Goal: Navigation & Orientation: Understand site structure

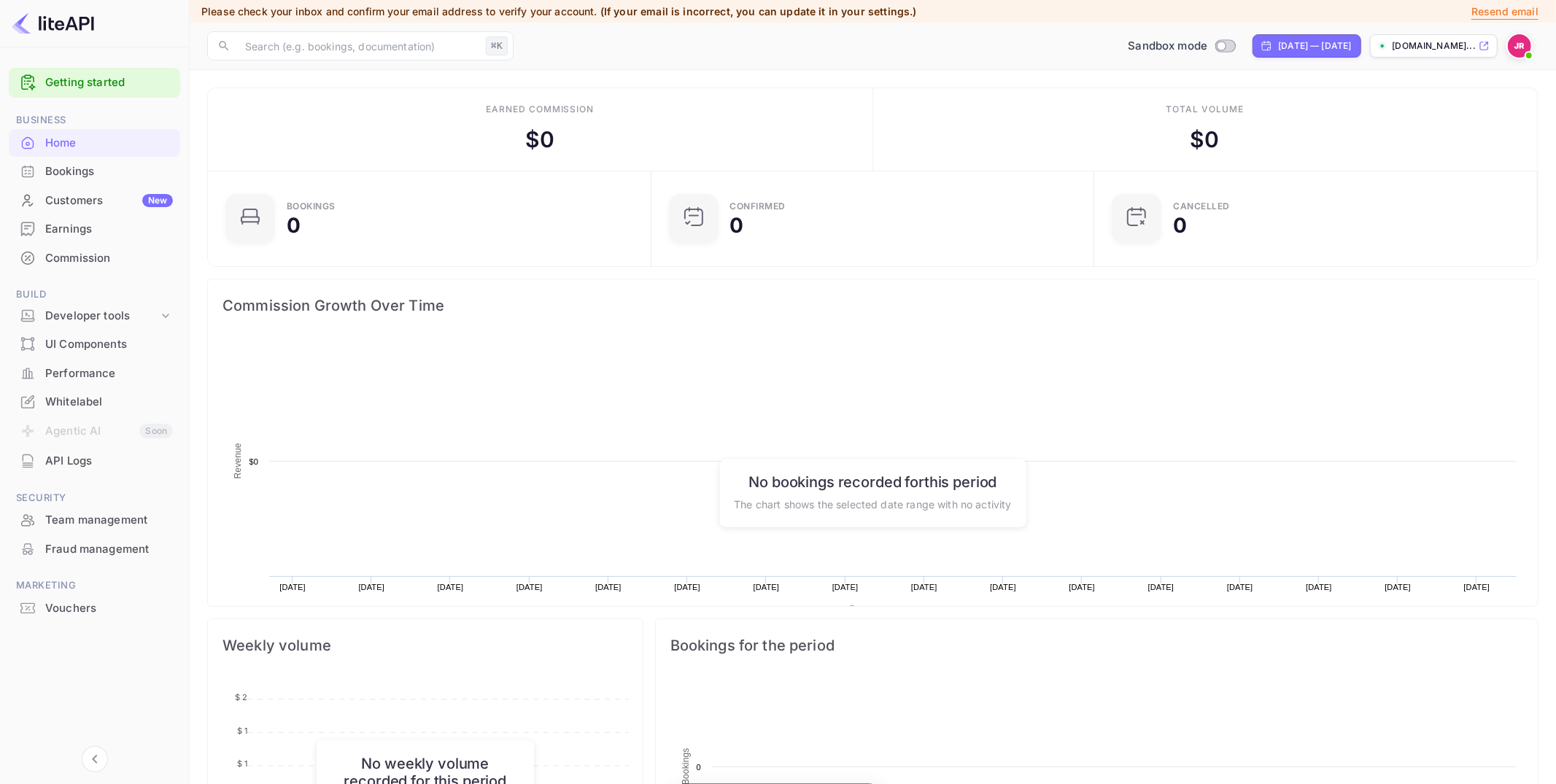
scroll to position [237, 435]
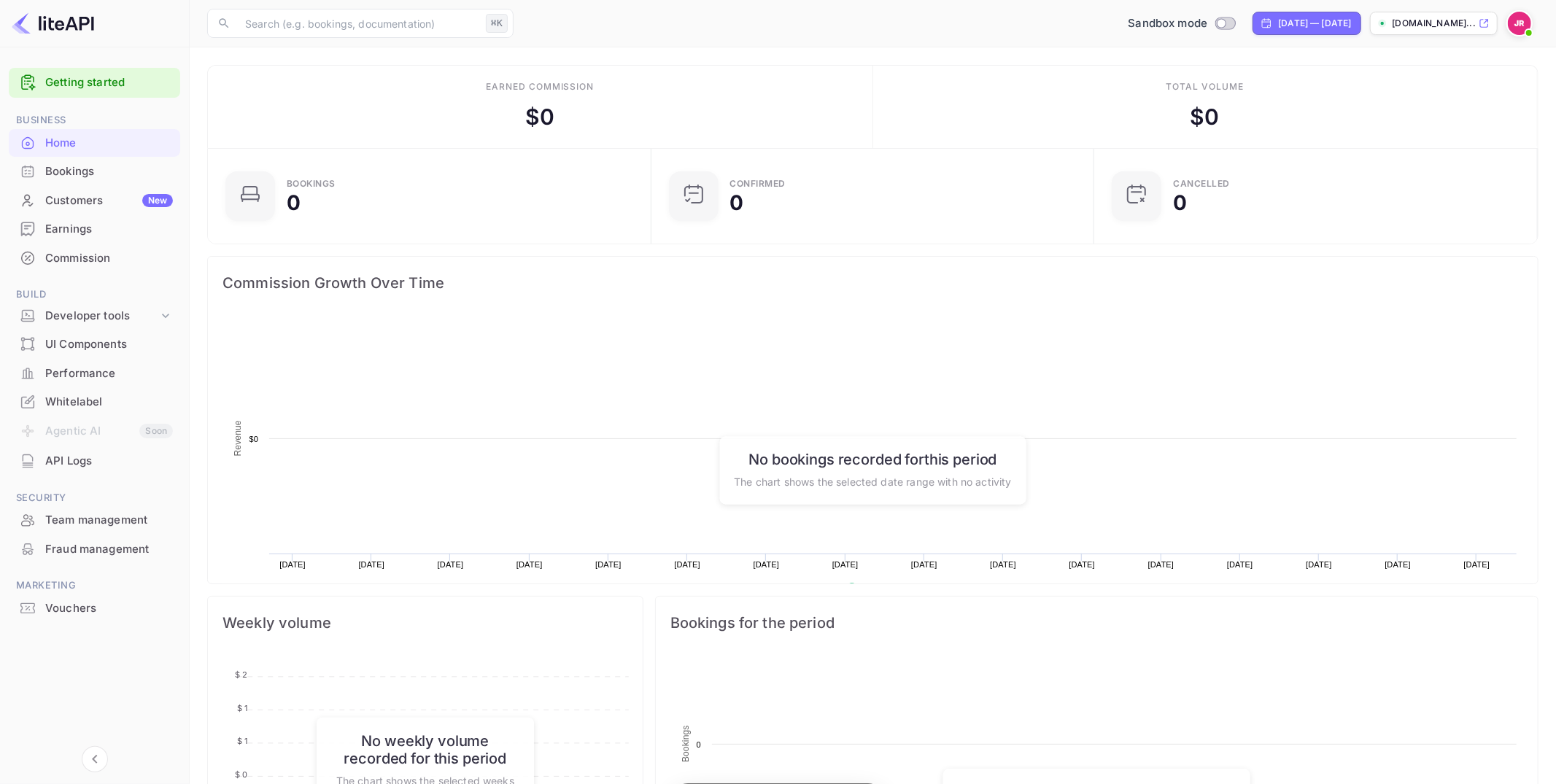
scroll to position [237, 435]
click at [100, 310] on div "Developer tools" at bounding box center [102, 316] width 113 height 17
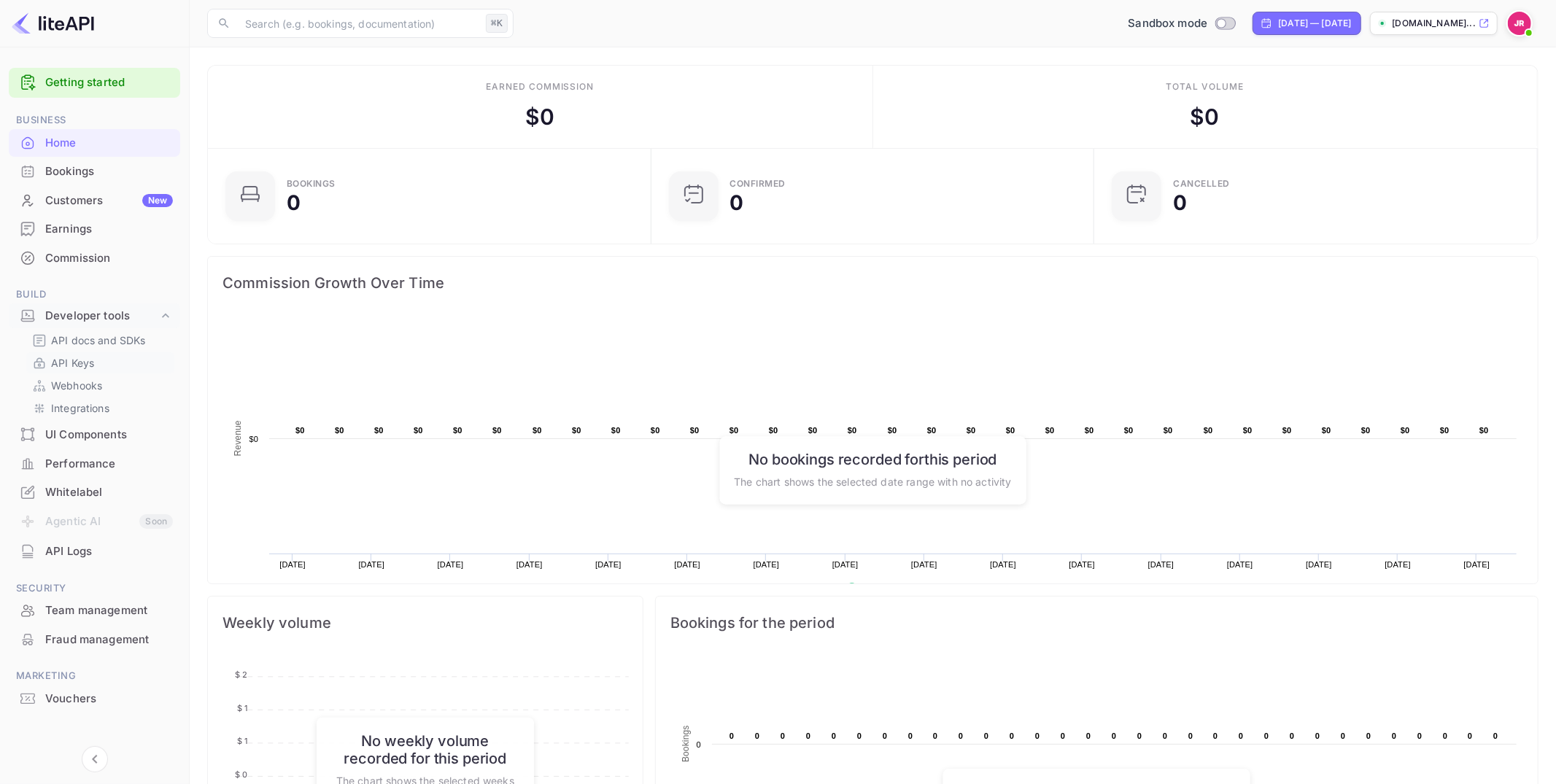
click at [77, 361] on p "API Keys" at bounding box center [72, 362] width 43 height 15
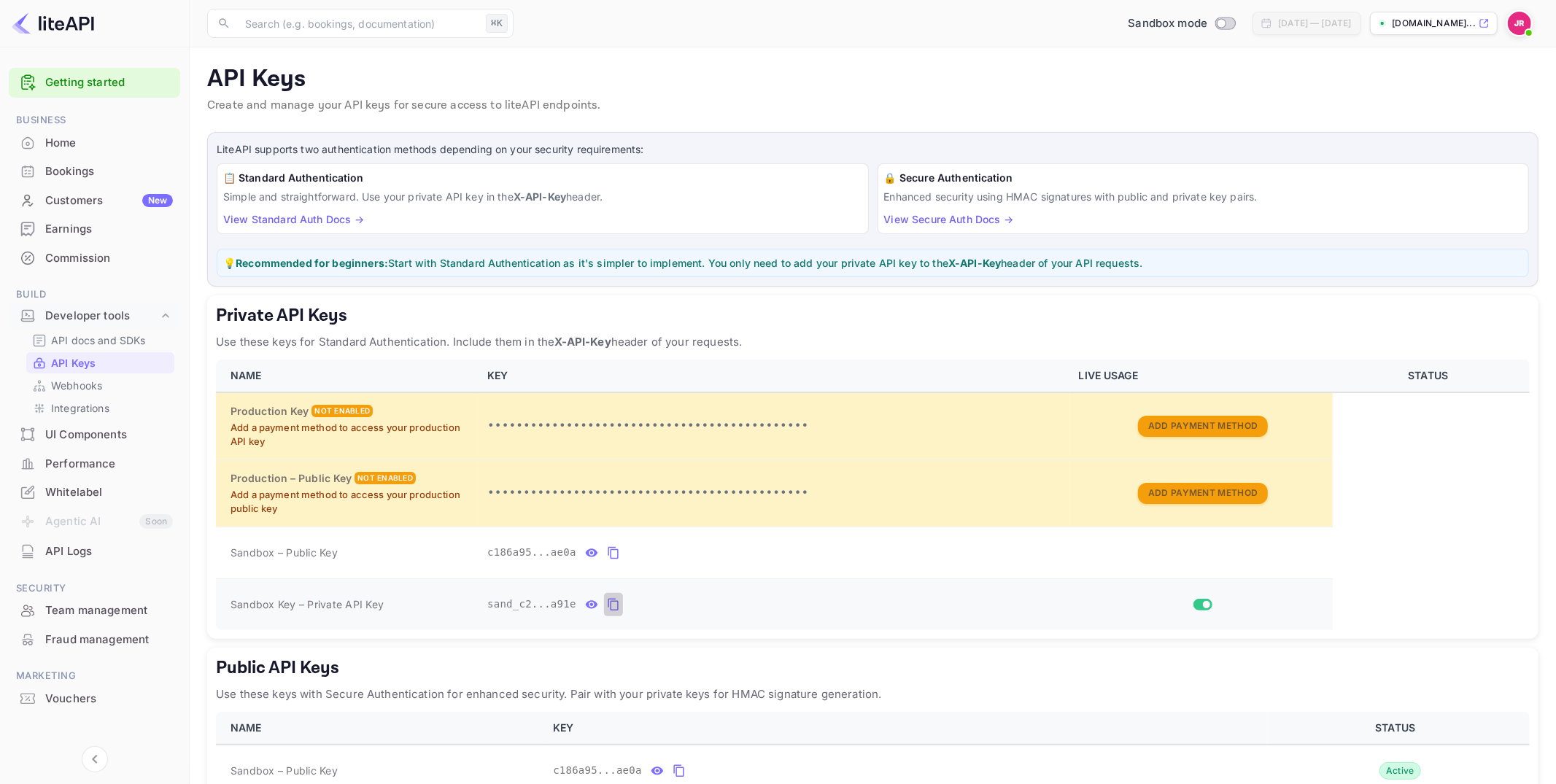
click at [610, 599] on icon "private api keys table" at bounding box center [613, 605] width 10 height 13
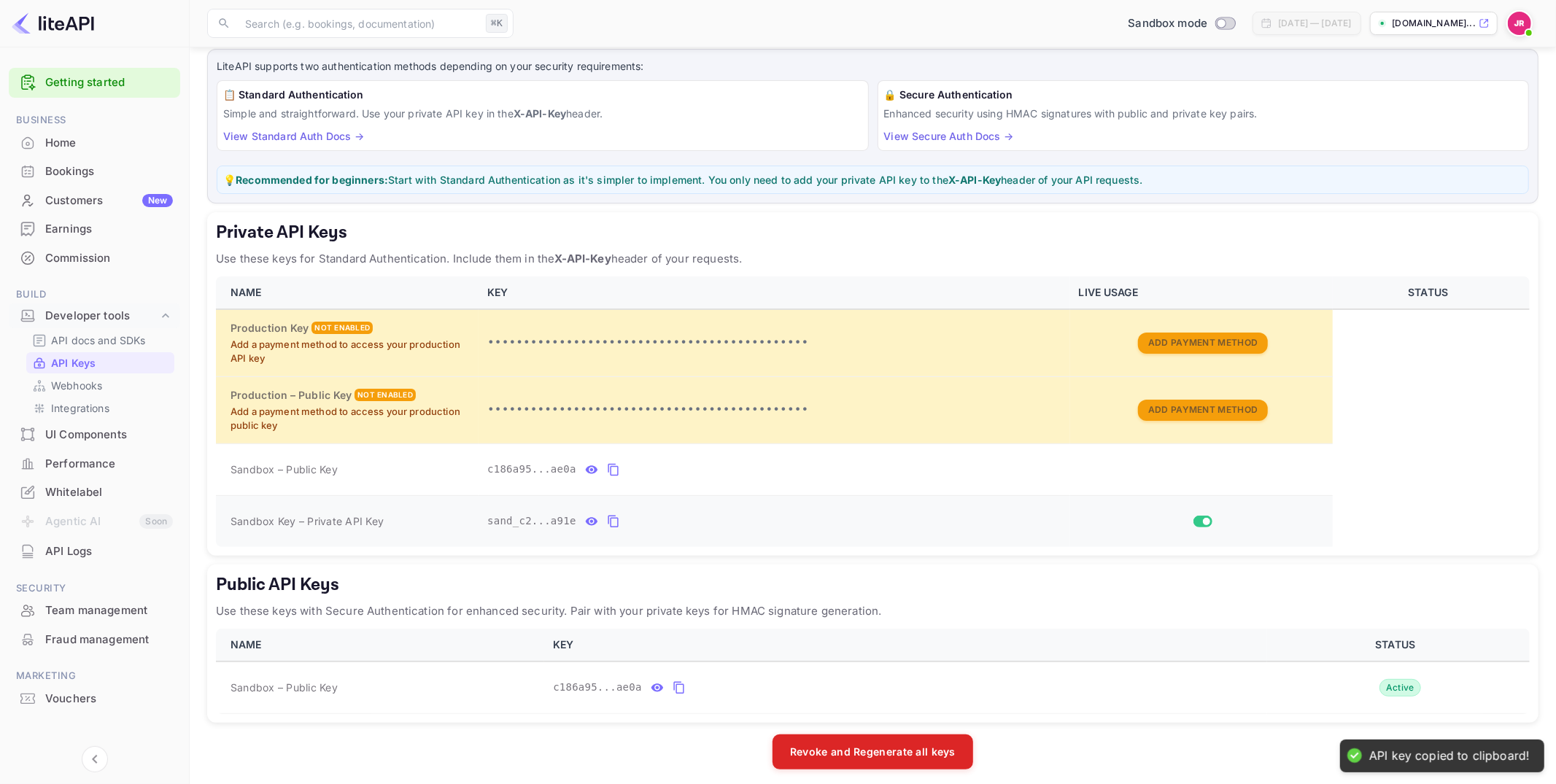
scroll to position [87, 0]
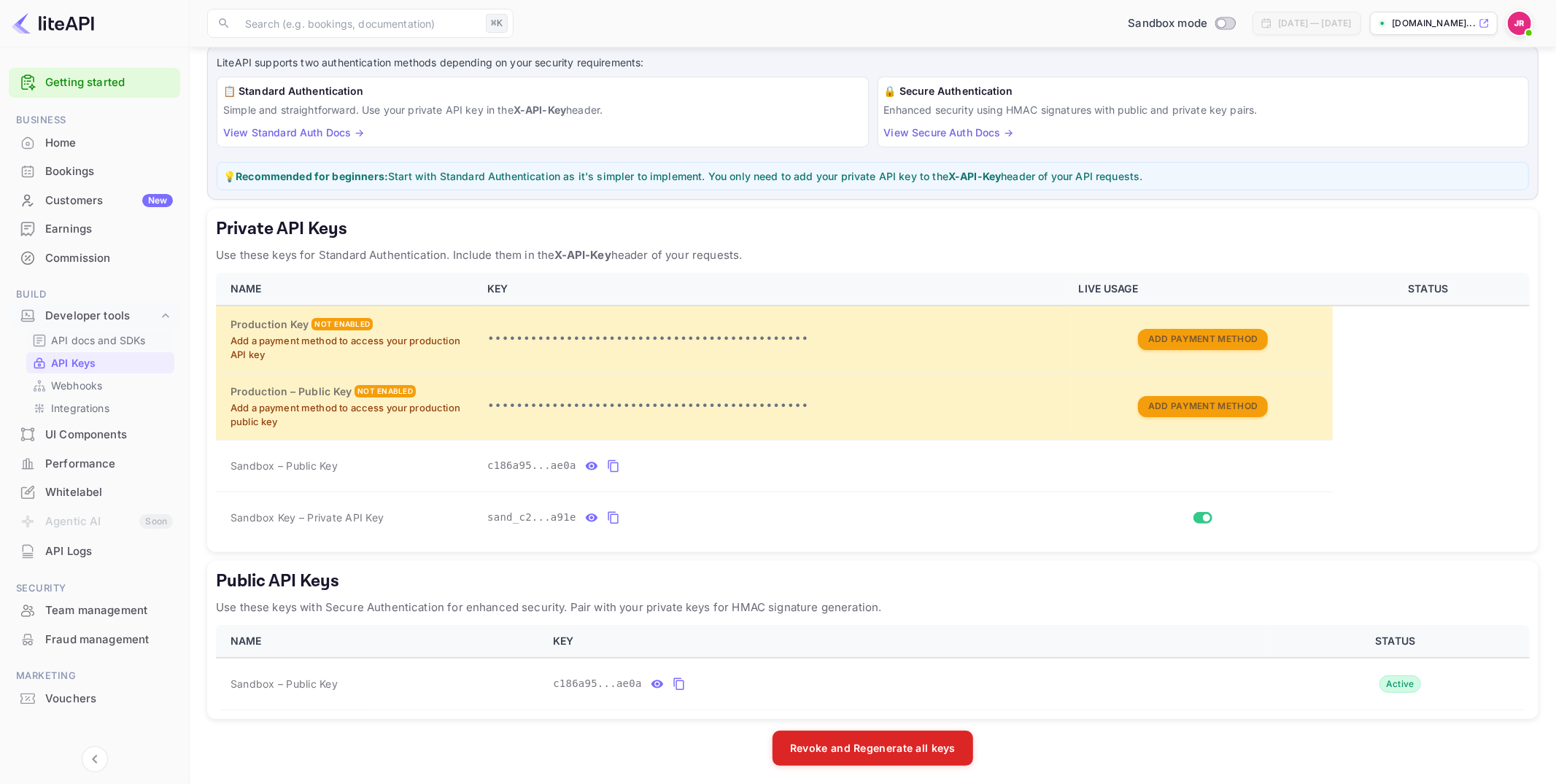
click at [93, 338] on p "API docs and SDKs" at bounding box center [98, 339] width 94 height 15
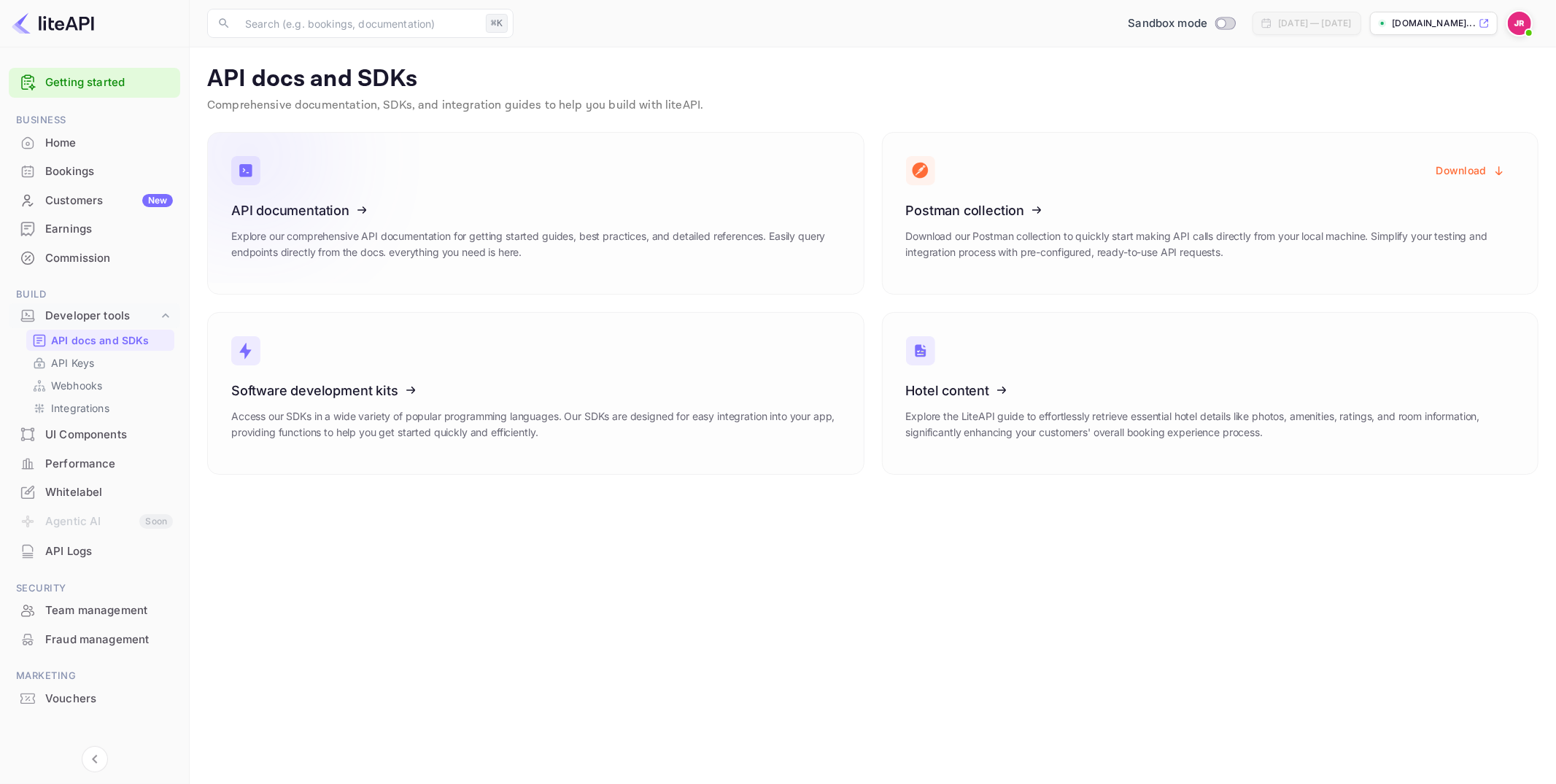
click at [432, 240] on icon at bounding box center [321, 208] width 227 height 150
click at [86, 379] on p "Webhooks" at bounding box center [76, 385] width 51 height 15
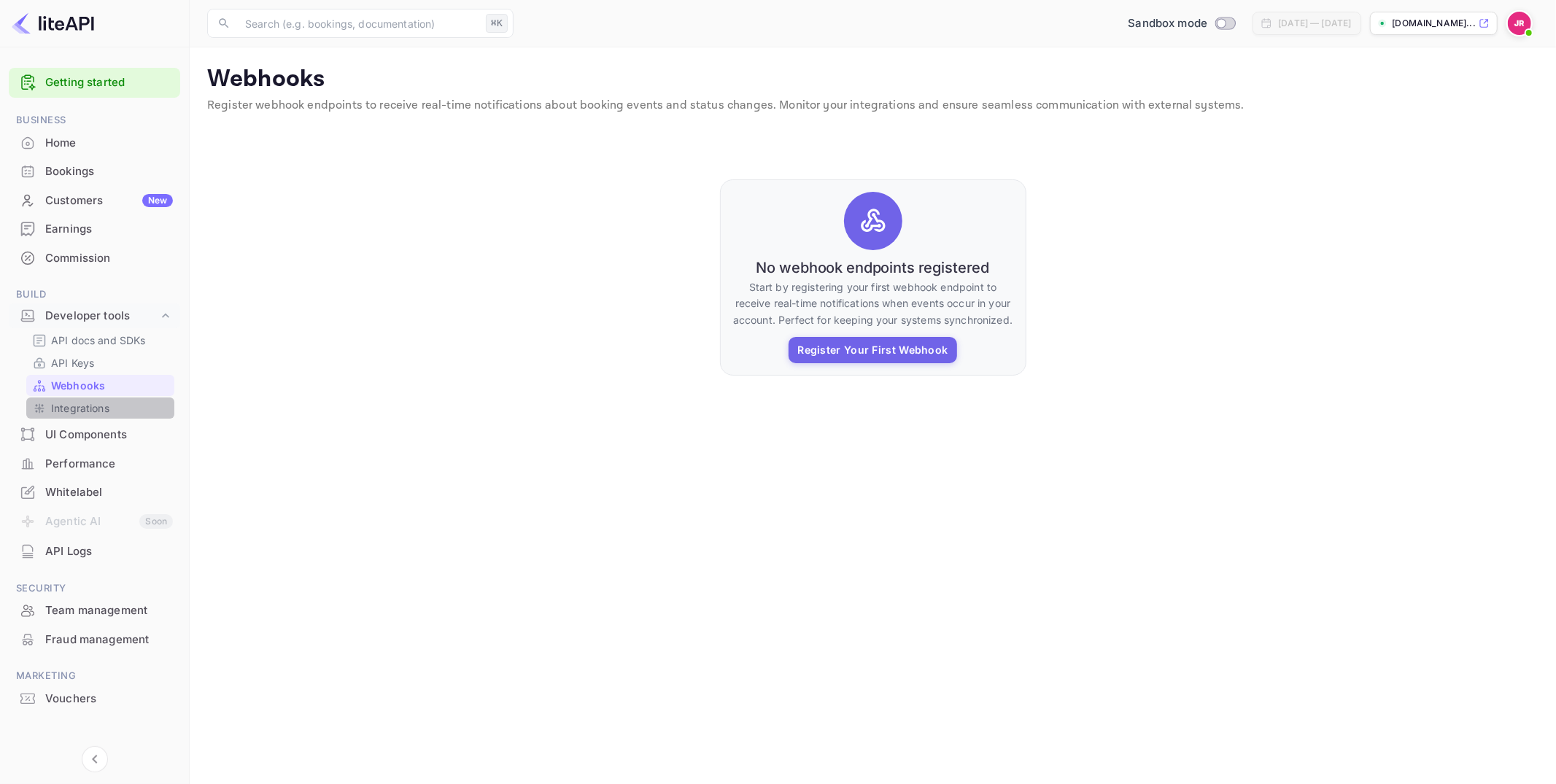
click at [85, 406] on p "Integrations" at bounding box center [80, 408] width 58 height 15
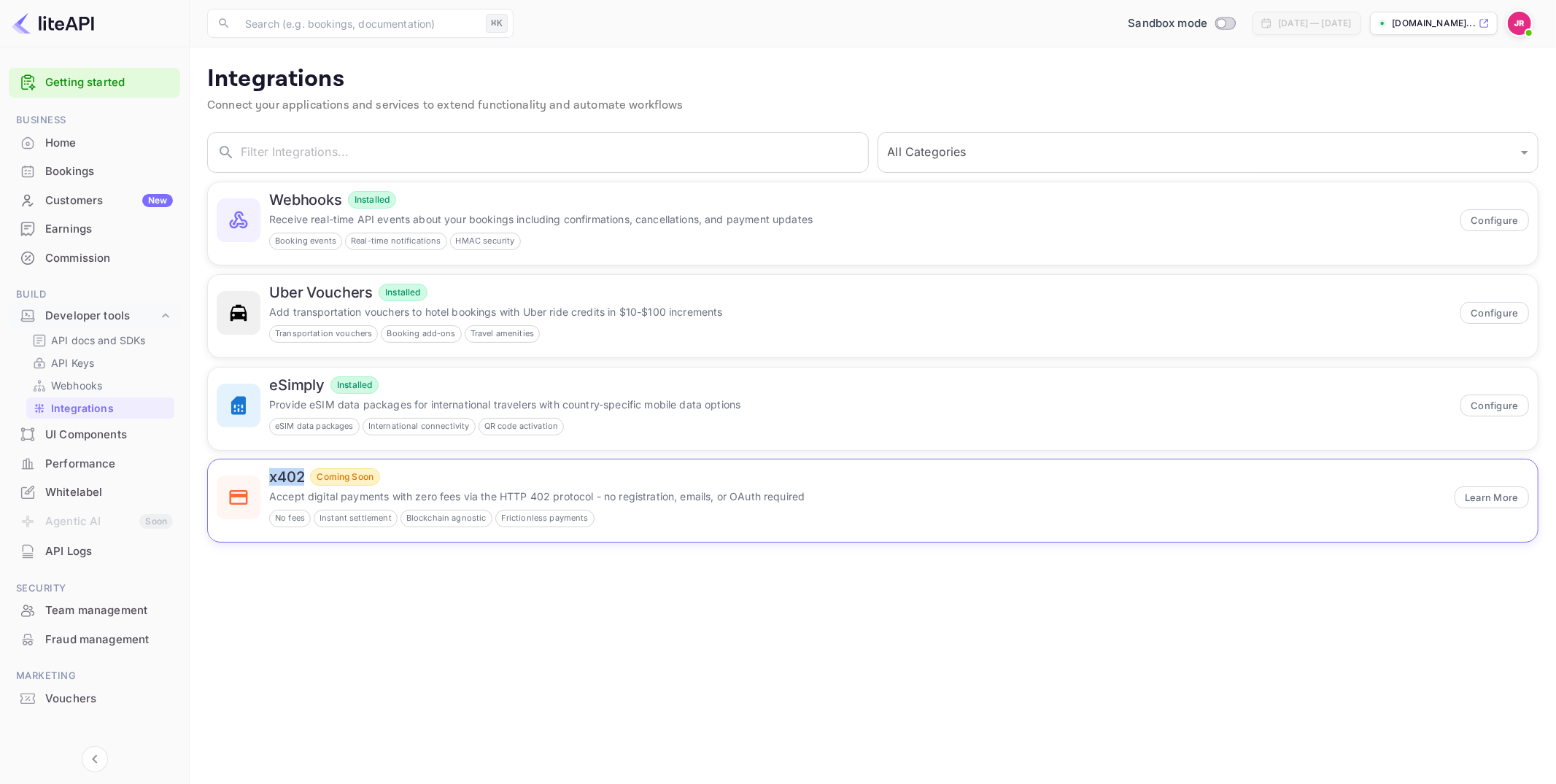
drag, startPoint x: 306, startPoint y: 473, endPoint x: 270, endPoint y: 477, distance: 36.2
click at [270, 477] on div "x402 Coming Soon" at bounding box center [858, 477] width 1176 height 17
click at [75, 140] on div "Home" at bounding box center [109, 142] width 128 height 17
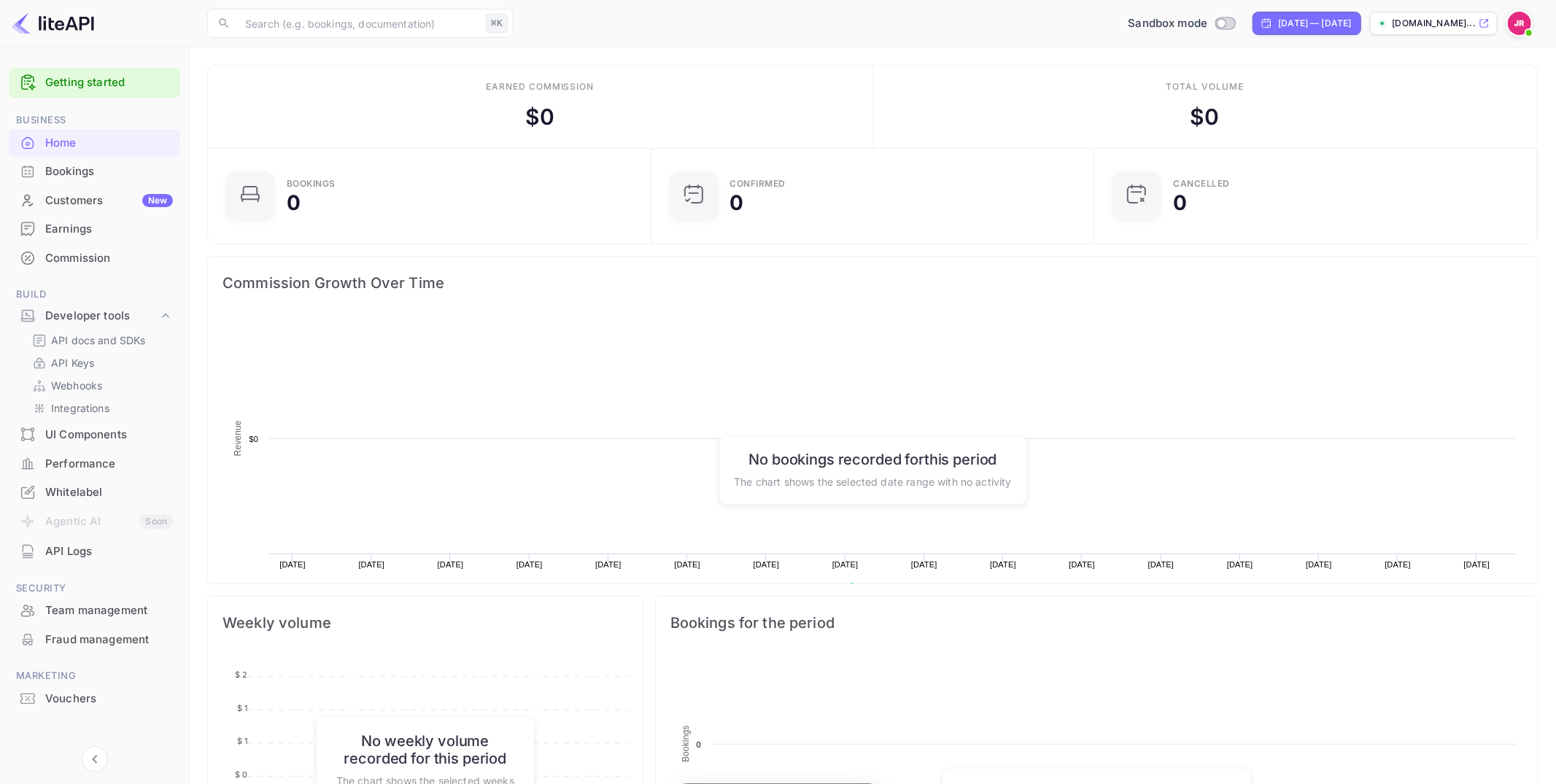
scroll to position [237, 435]
click at [87, 164] on div "Bookings" at bounding box center [109, 172] width 128 height 17
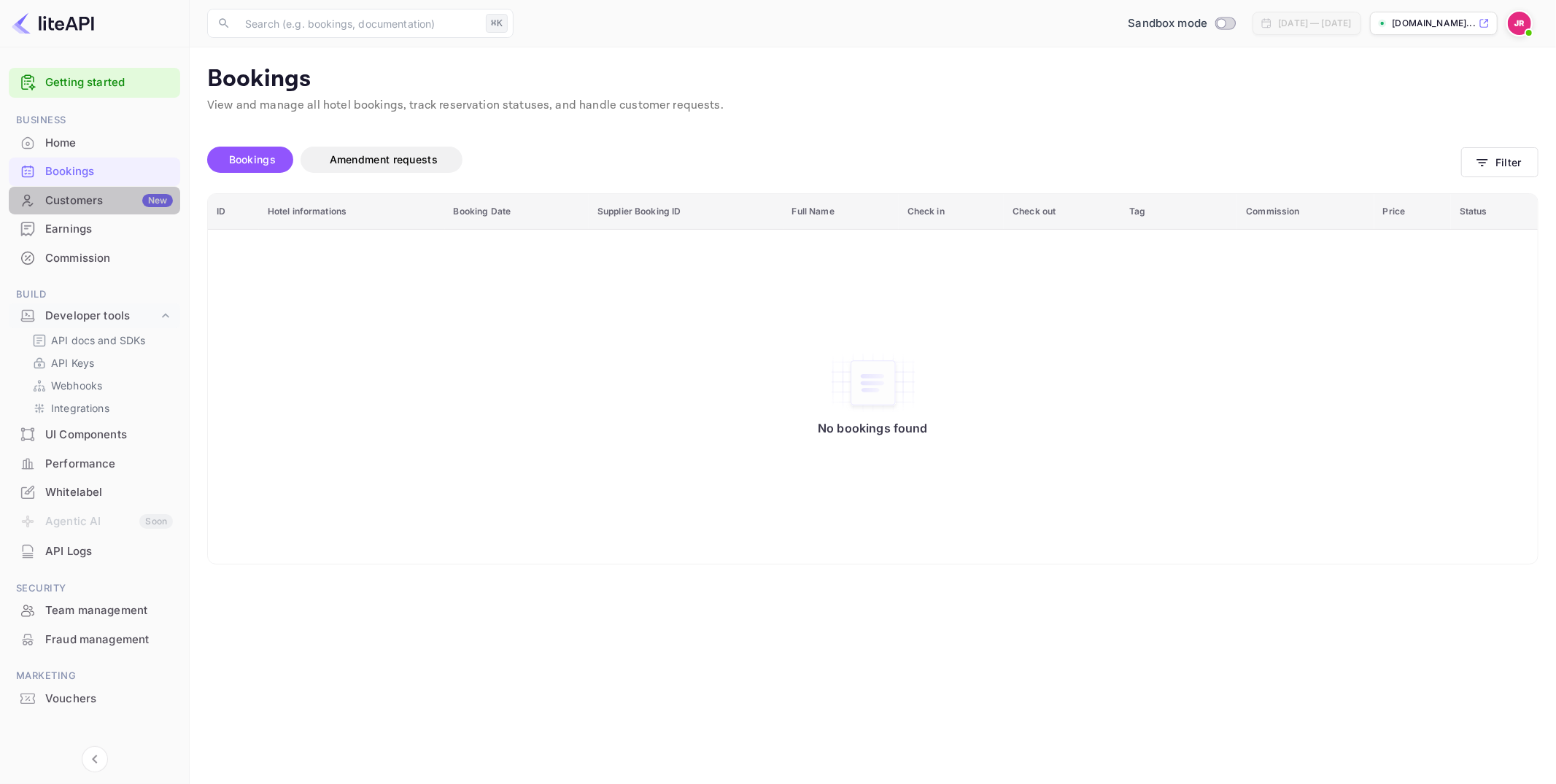
click at [82, 206] on div "Customers New" at bounding box center [109, 201] width 128 height 17
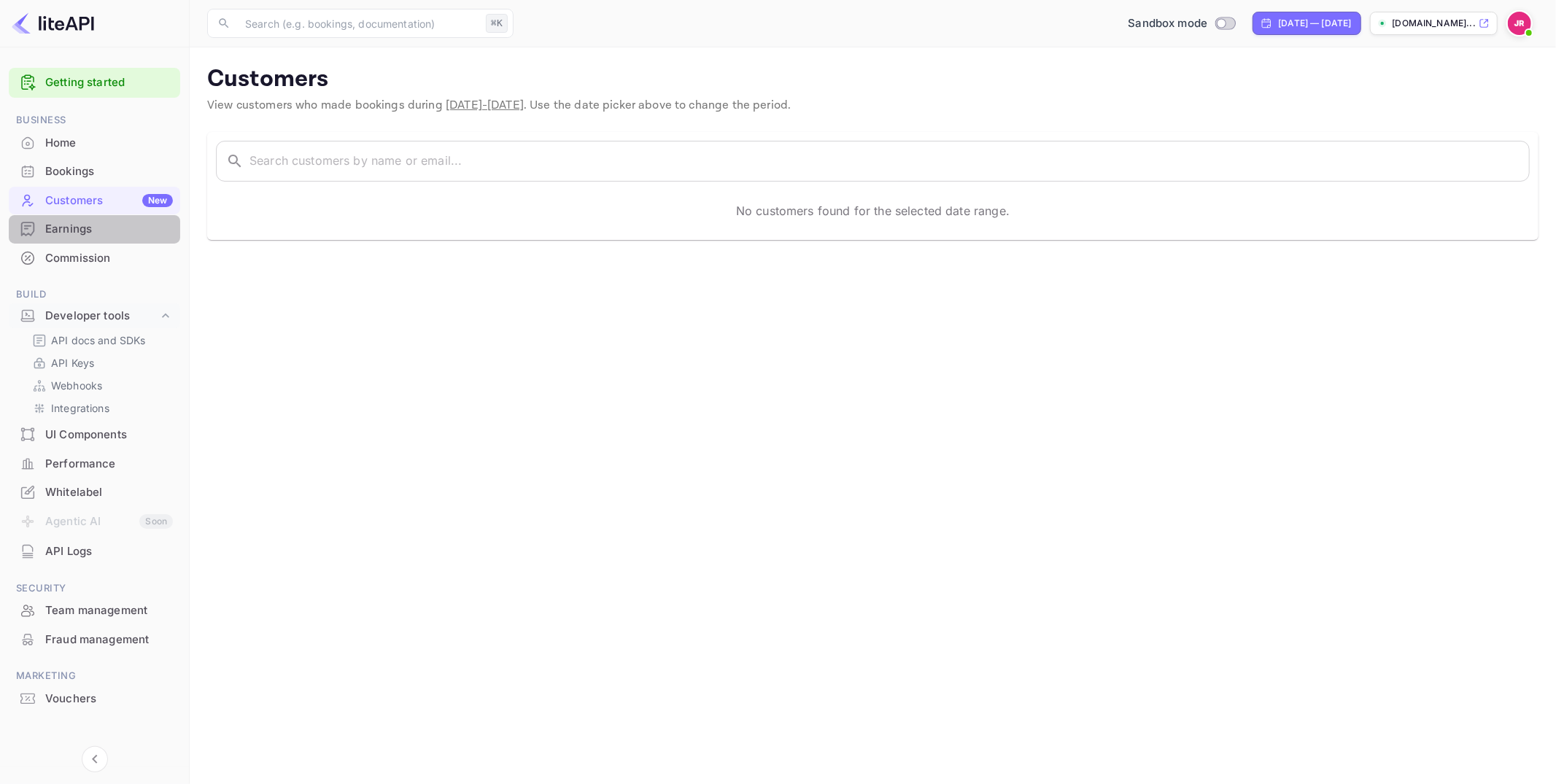
click at [80, 219] on div "Earnings" at bounding box center [94, 229] width 172 height 28
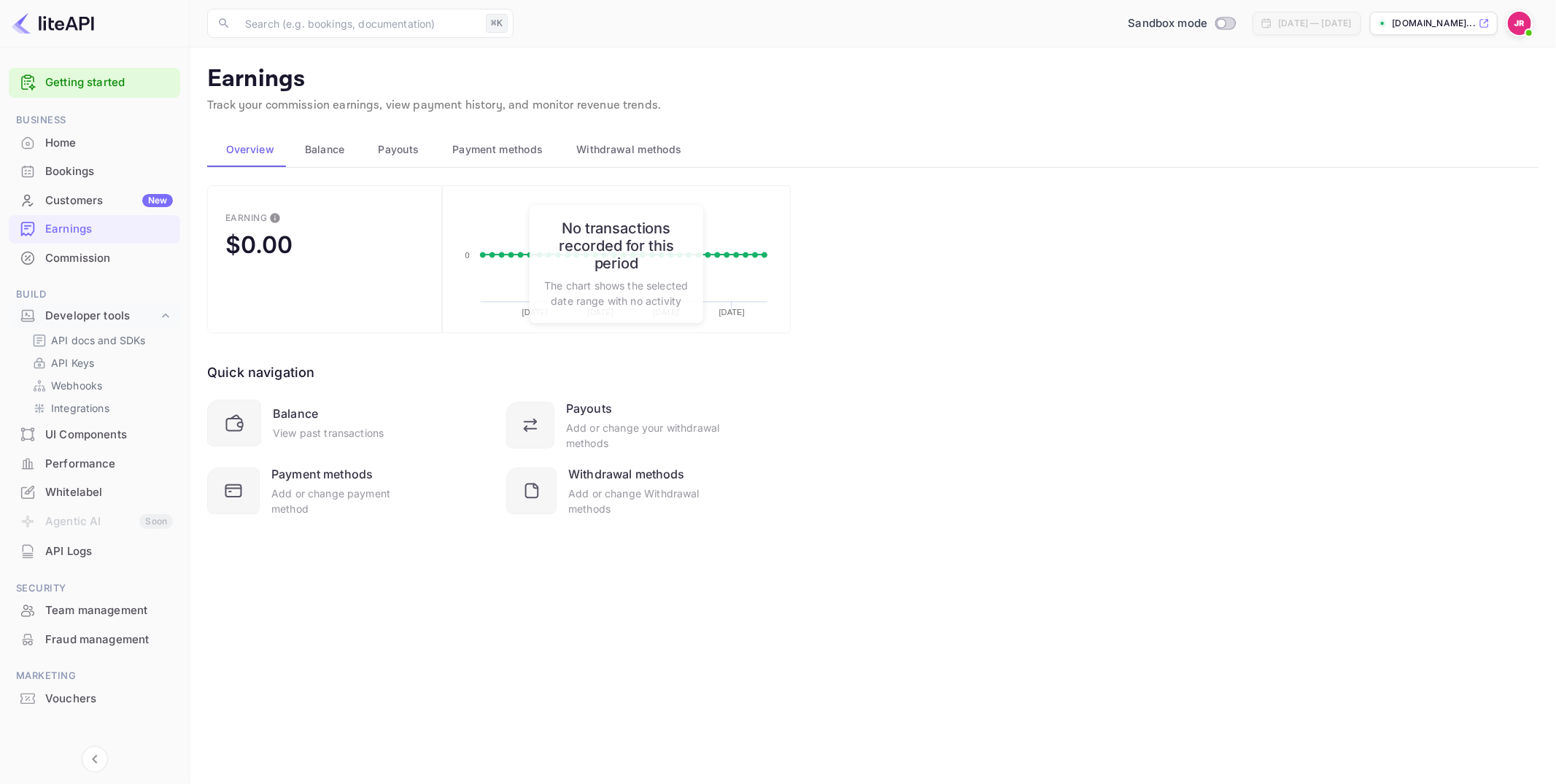
click at [84, 253] on div "Commission" at bounding box center [109, 258] width 128 height 17
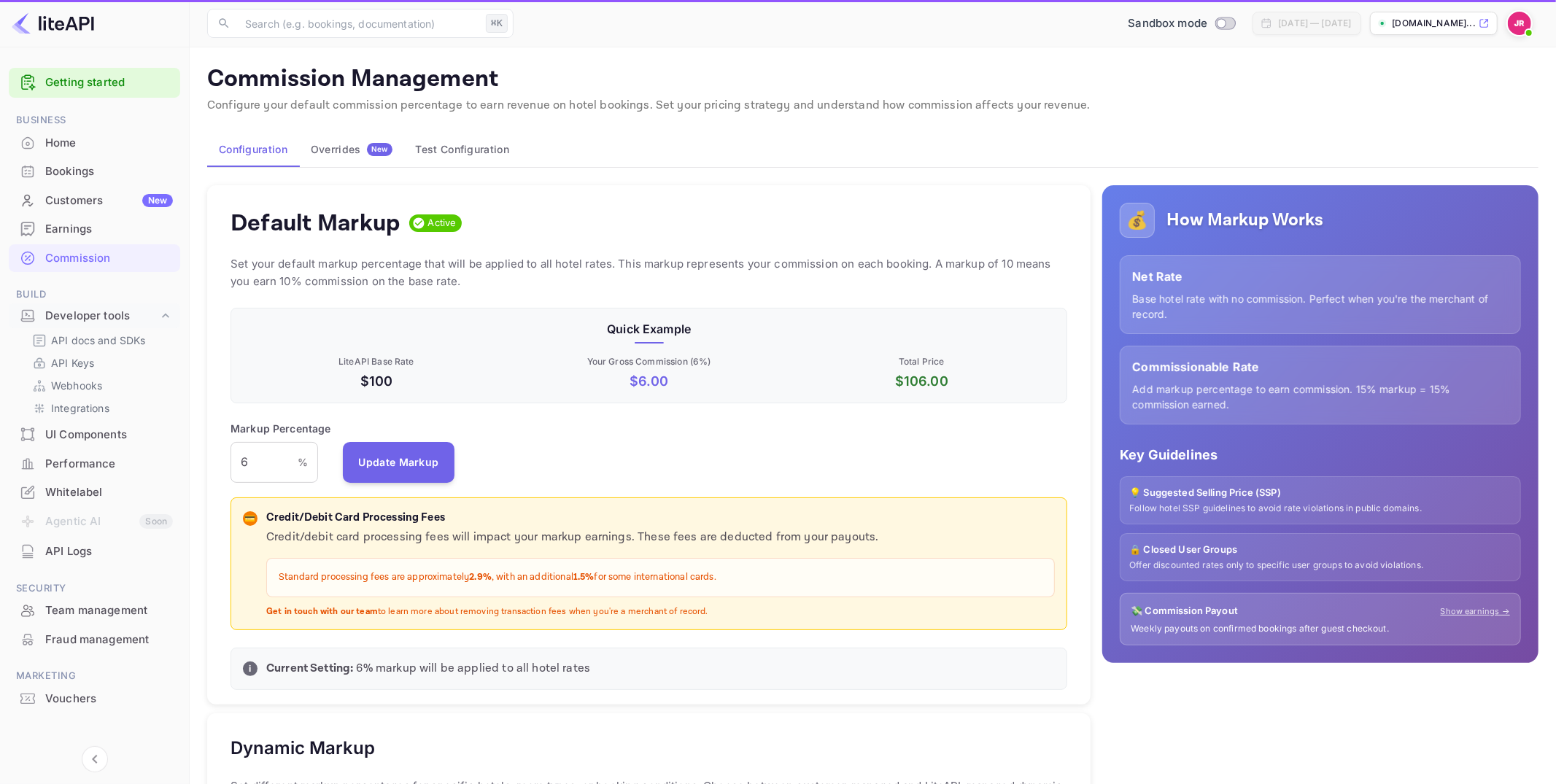
scroll to position [259, 837]
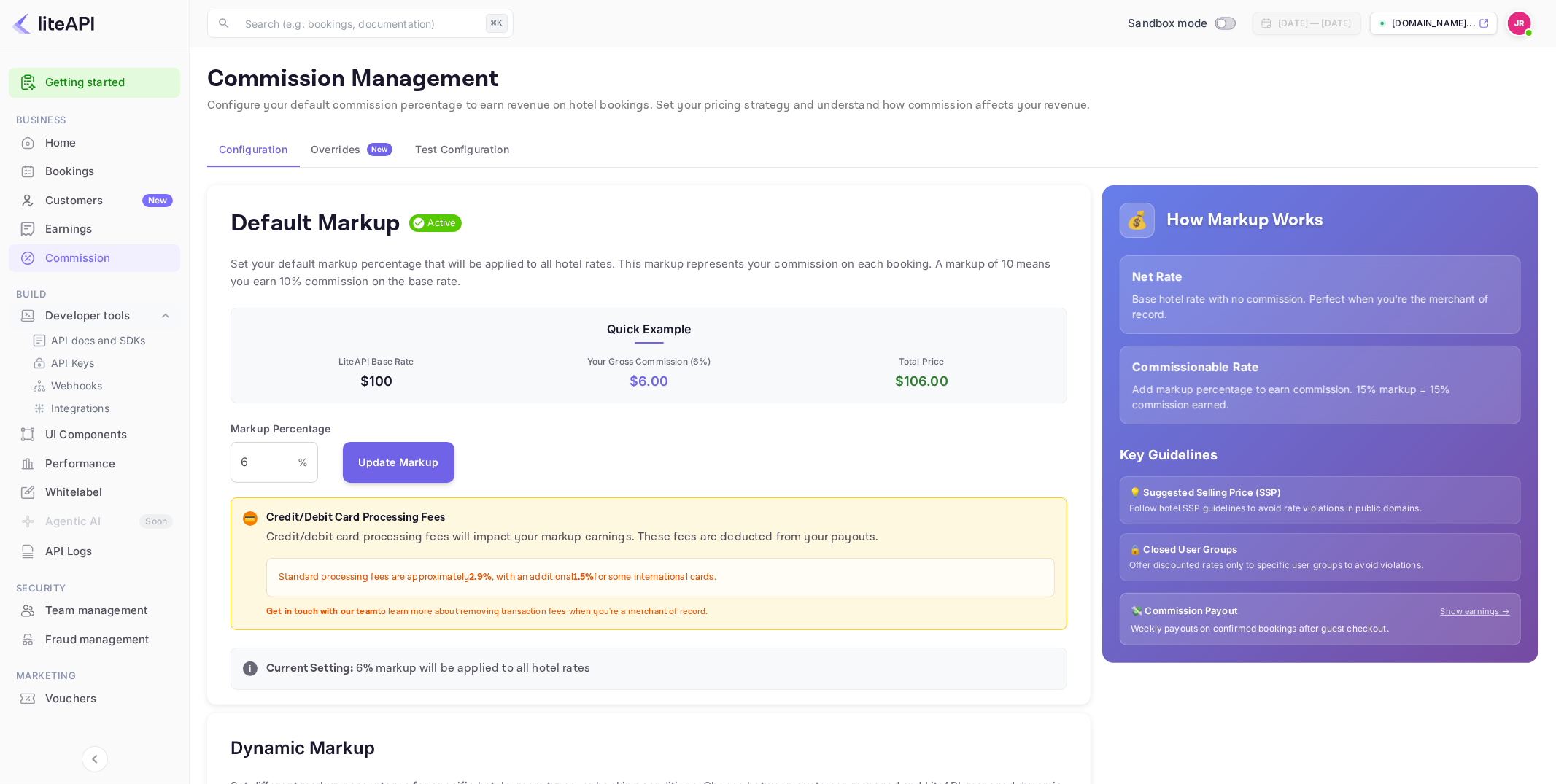
click at [80, 135] on div "Home" at bounding box center [109, 142] width 128 height 17
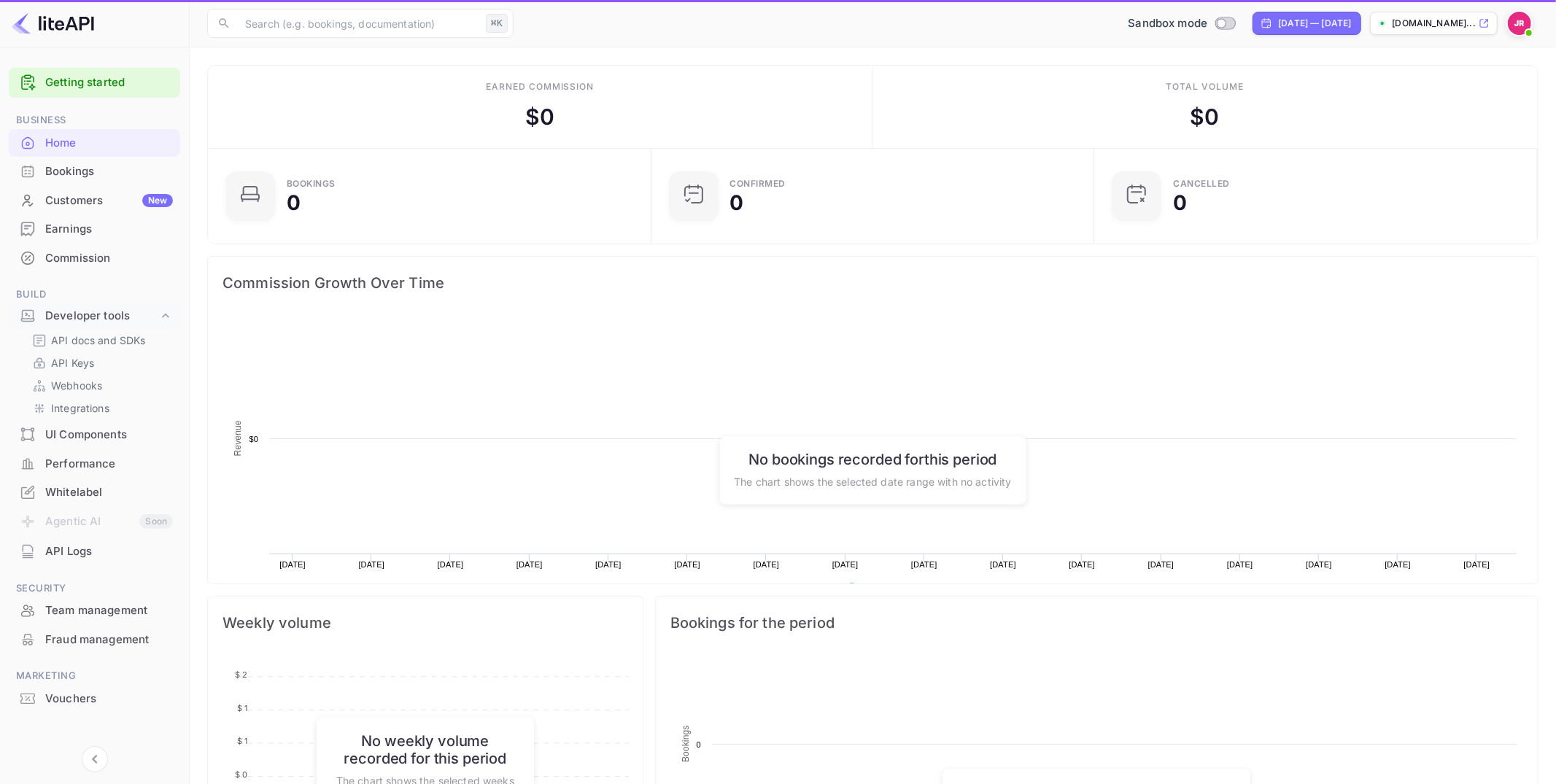
scroll to position [237, 435]
